Goal: Find specific page/section: Find specific page/section

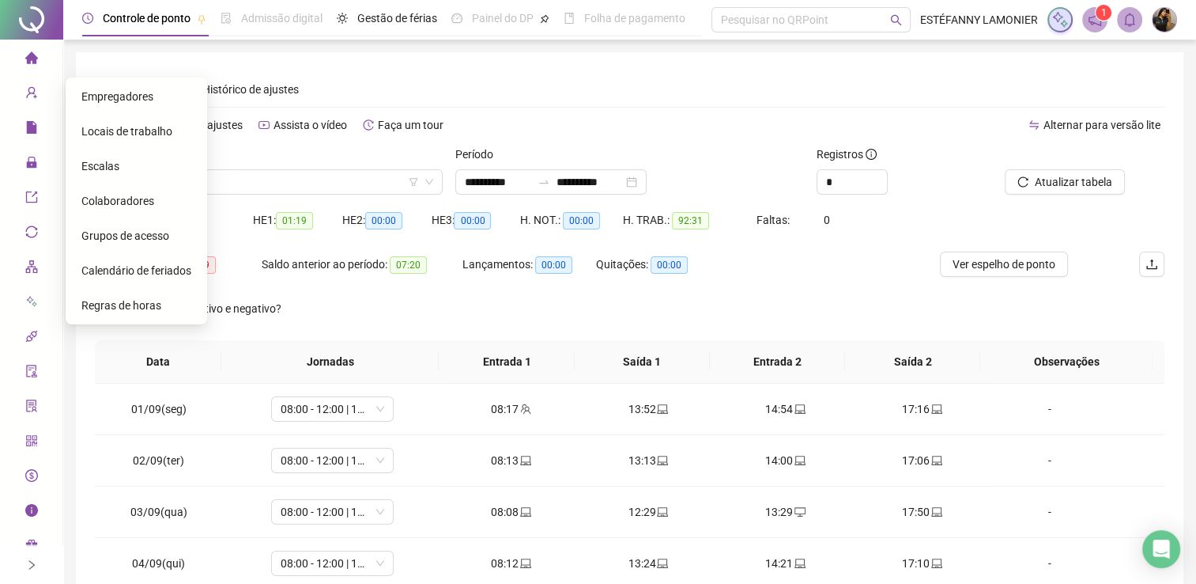
click at [116, 168] on div "Escalas" at bounding box center [136, 166] width 110 height 32
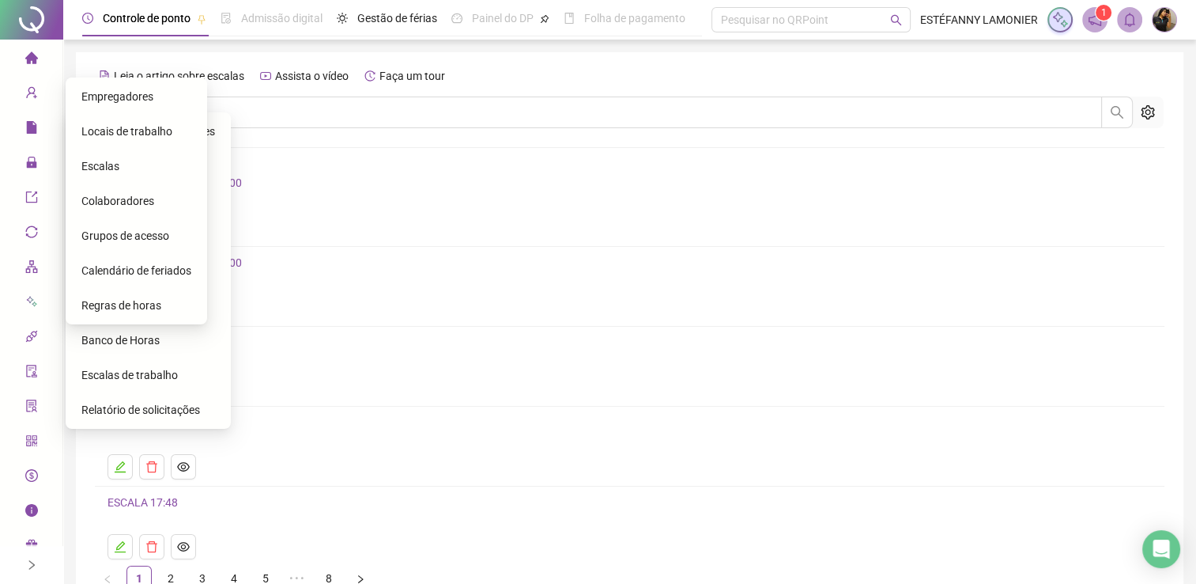
click at [114, 232] on span "Grupos de acesso" at bounding box center [125, 235] width 88 height 13
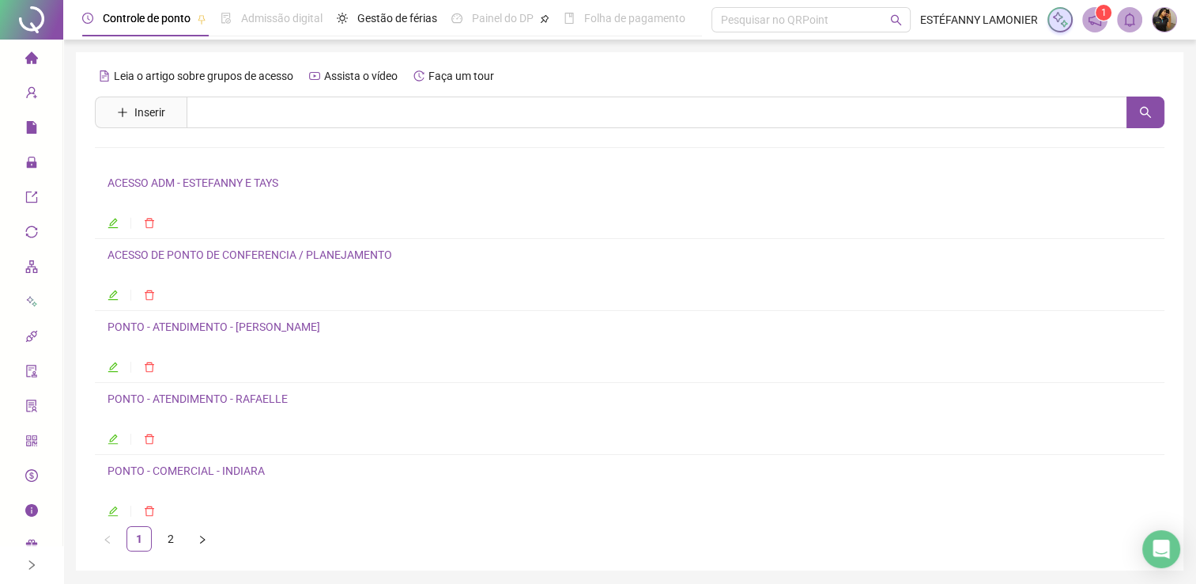
click at [111, 366] on icon "edit" at bounding box center [113, 367] width 10 height 10
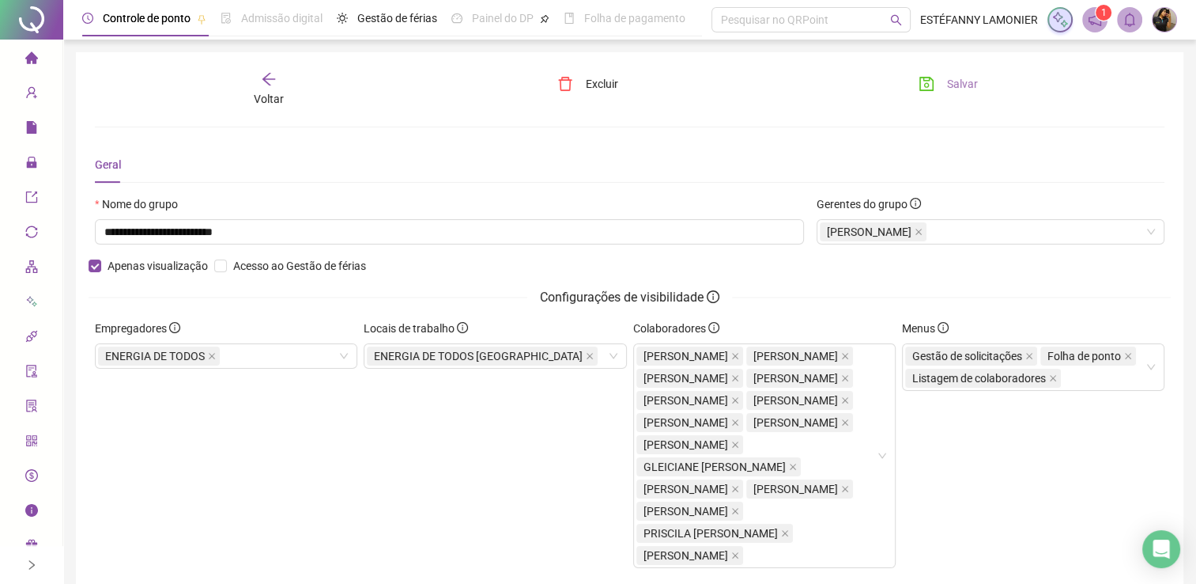
click at [953, 89] on span "Salvar" at bounding box center [962, 83] width 31 height 17
click at [278, 89] on div "Voltar" at bounding box center [269, 89] width 168 height 36
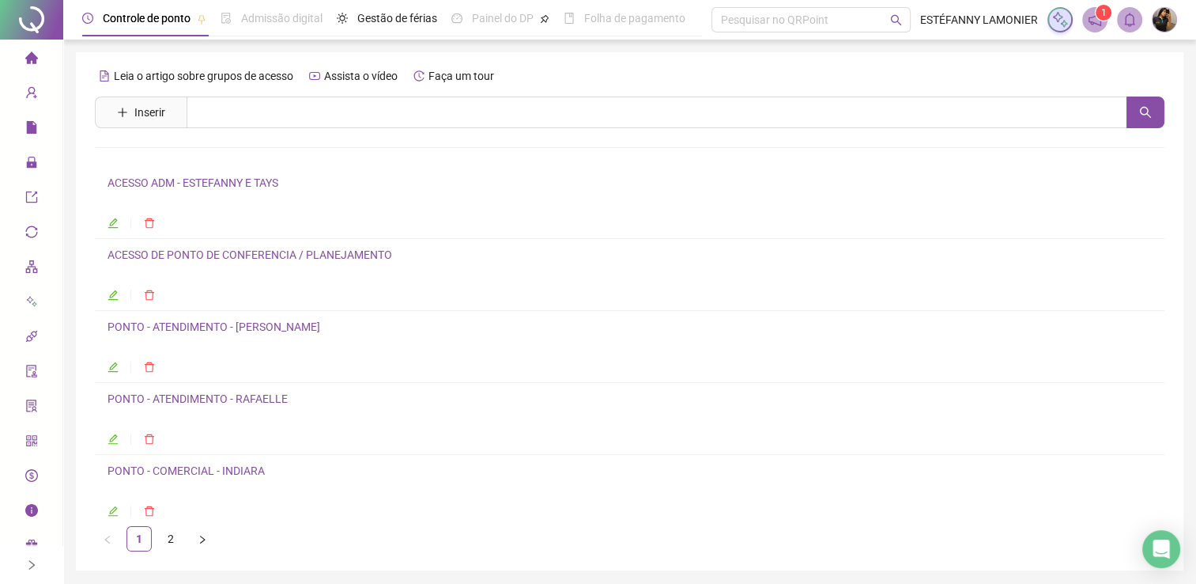
click at [32, 565] on icon "right" at bounding box center [31, 564] width 11 height 11
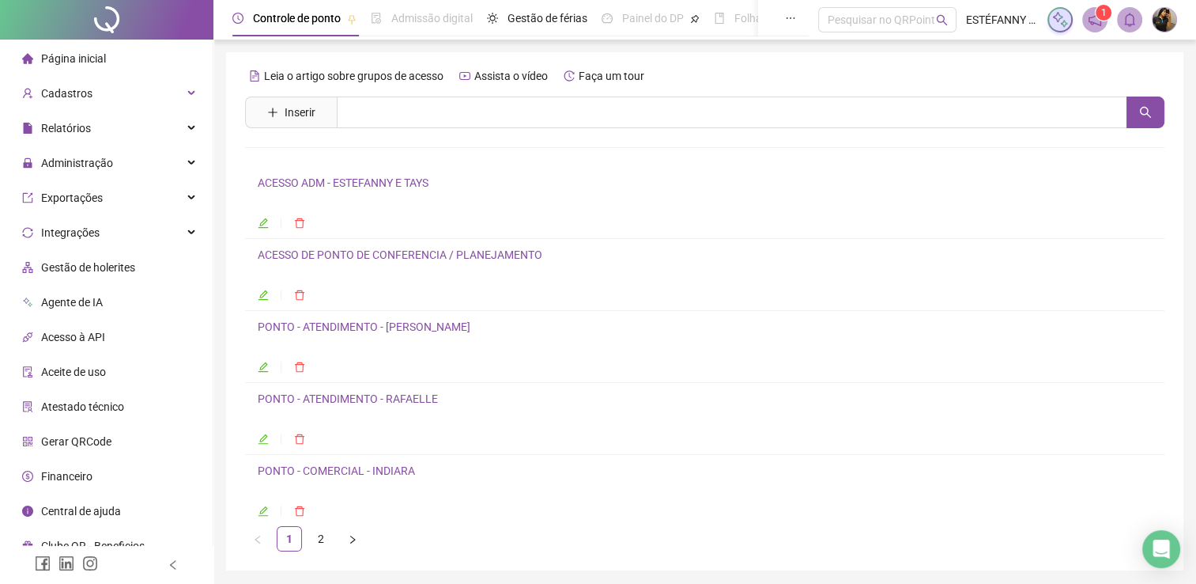
click at [62, 57] on span "Página inicial" at bounding box center [73, 58] width 65 height 13
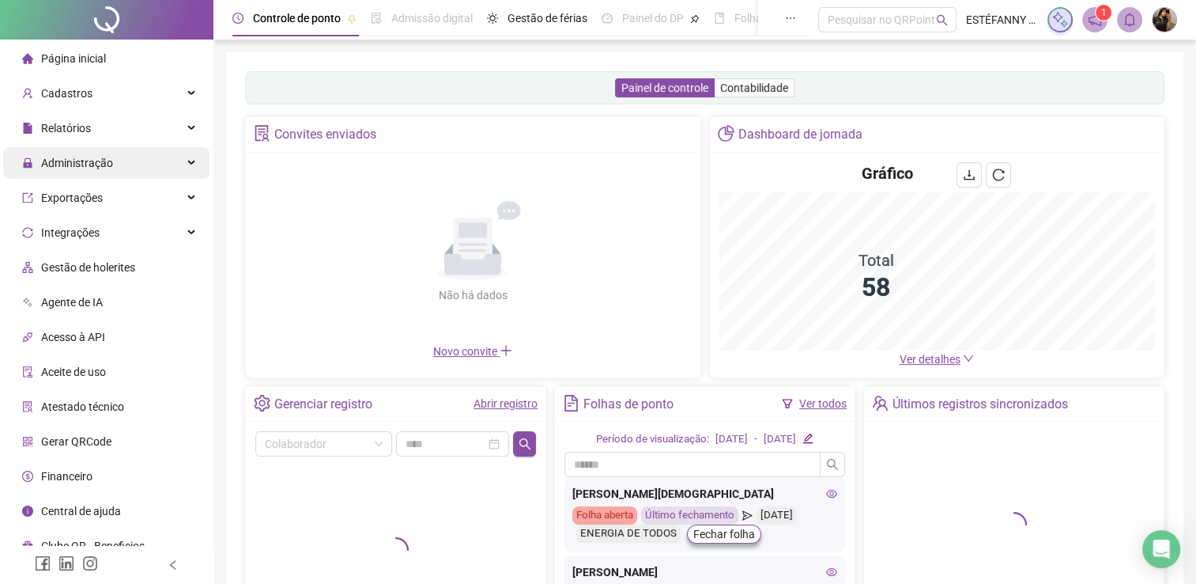
click at [107, 157] on span "Administração" at bounding box center [77, 163] width 72 height 13
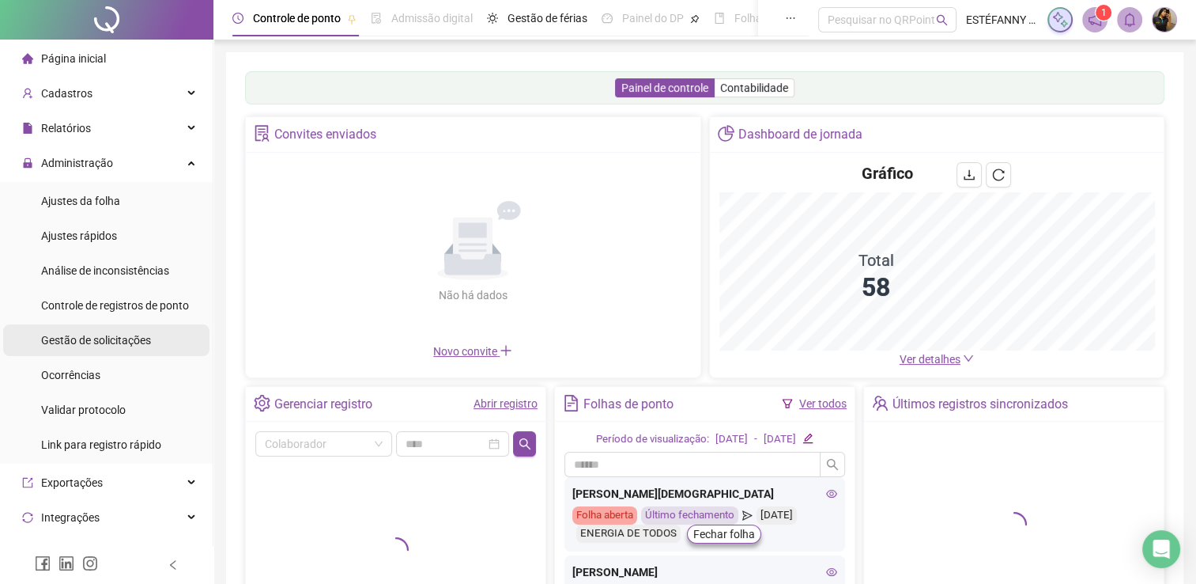
click at [96, 343] on span "Gestão de solicitações" at bounding box center [96, 340] width 110 height 13
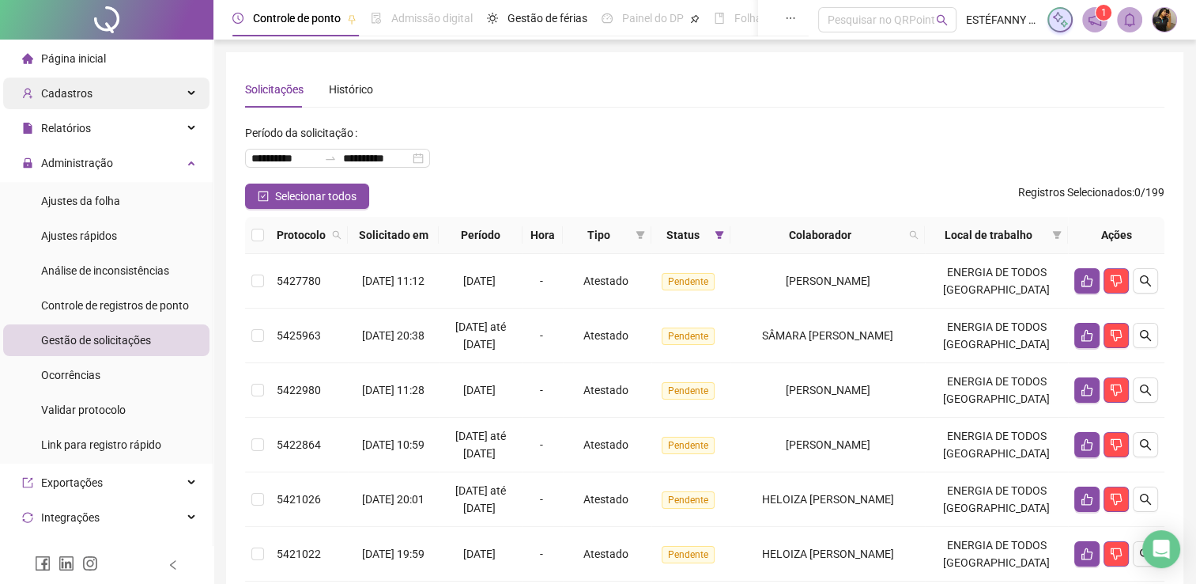
click at [64, 92] on span "Cadastros" at bounding box center [66, 93] width 51 height 13
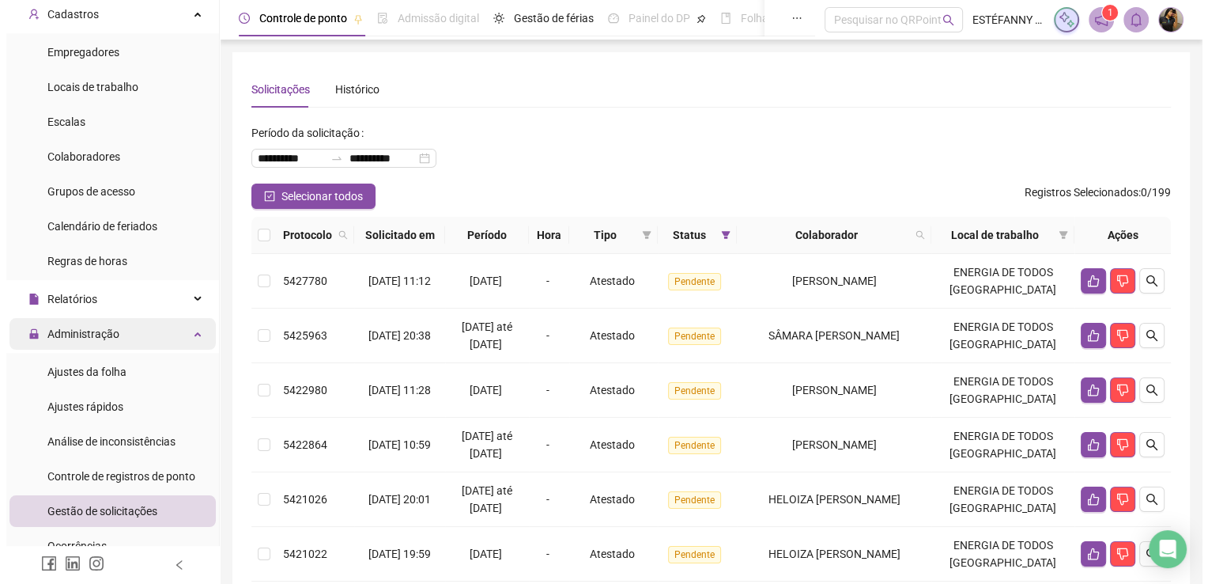
scroll to position [158, 0]
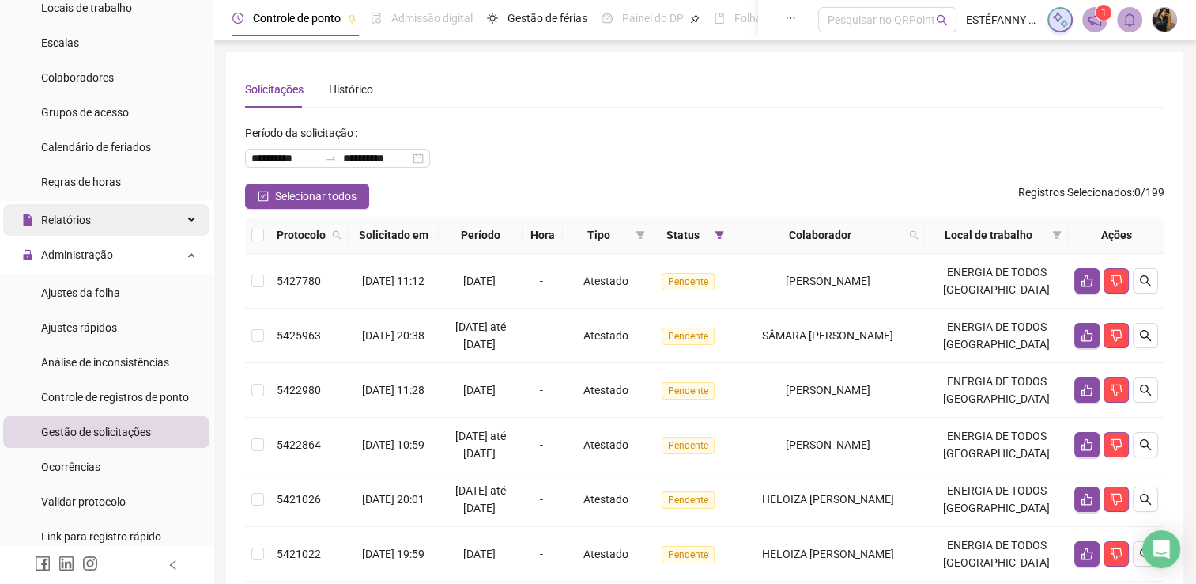
click at [83, 220] on span "Relatórios" at bounding box center [66, 219] width 50 height 13
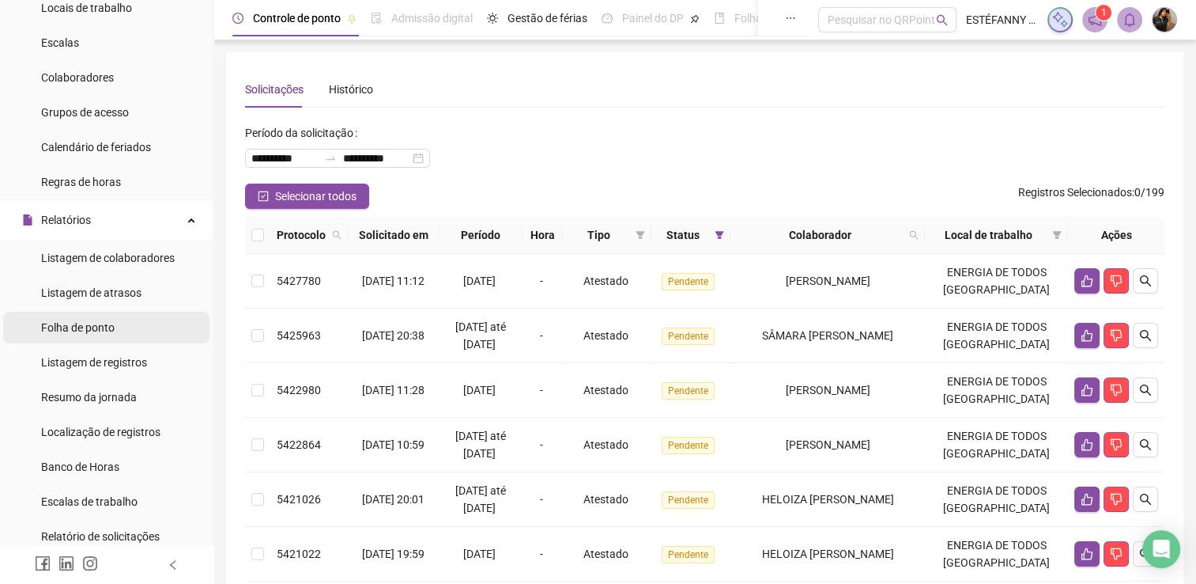
click at [90, 329] on span "Folha de ponto" at bounding box center [78, 327] width 74 height 13
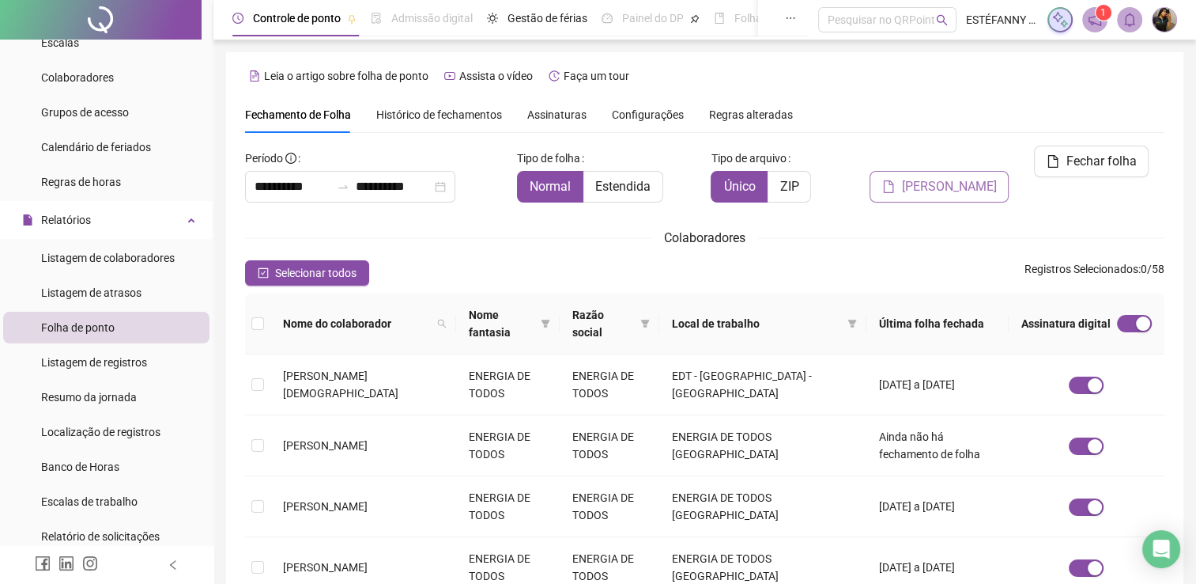
scroll to position [23, 0]
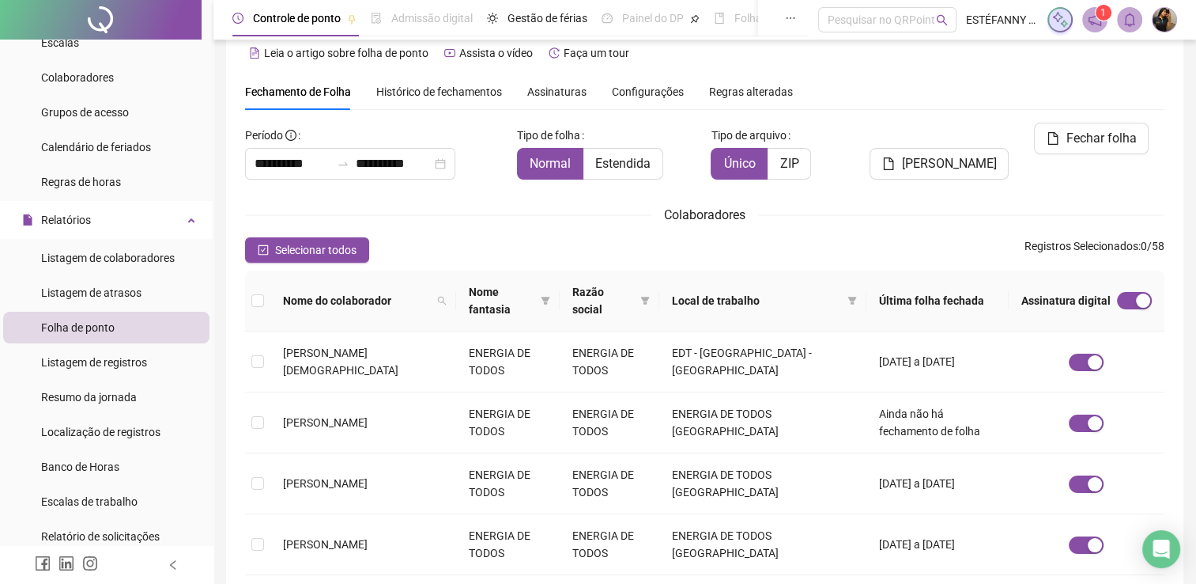
click at [981, 195] on div "**********" at bounding box center [705, 557] width 920 height 868
click at [418, 206] on div "Colaboradores" at bounding box center [705, 215] width 920 height 20
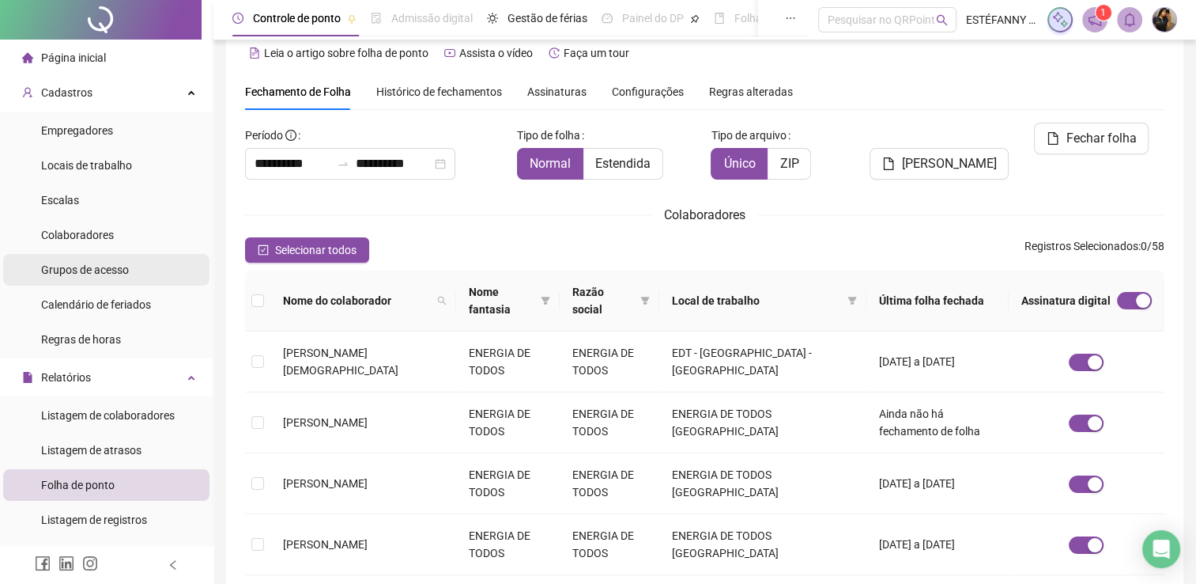
scroll to position [0, 0]
